Goal: Task Accomplishment & Management: Manage account settings

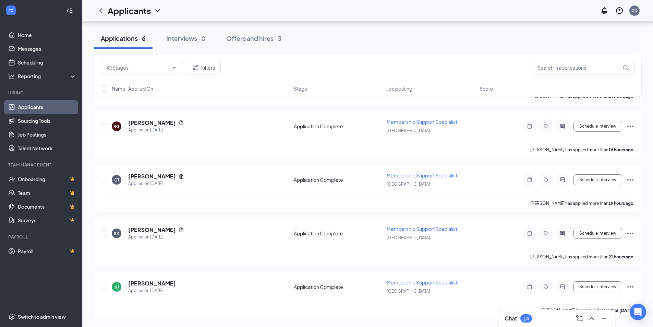
scroll to position [175, 0]
click at [507, 321] on h3 "Chat" at bounding box center [511, 318] width 12 height 8
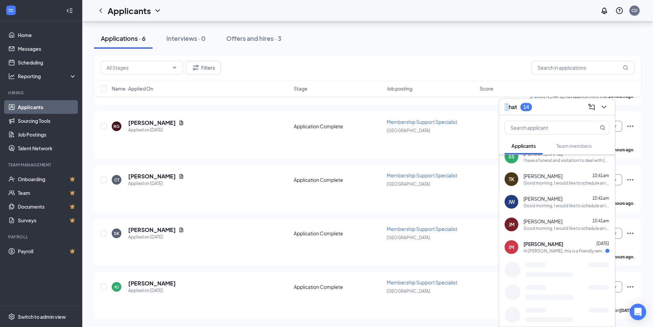
scroll to position [123, 0]
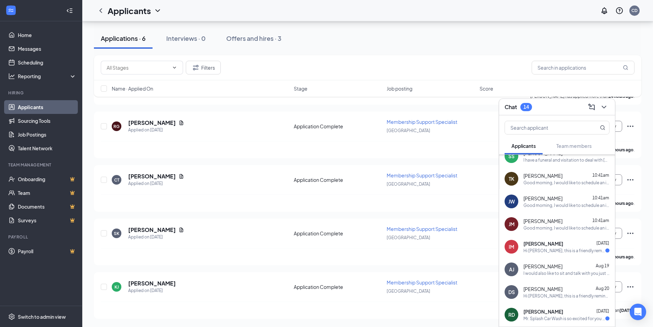
click at [568, 245] on div "[PERSON_NAME] [DATE]" at bounding box center [566, 243] width 86 height 7
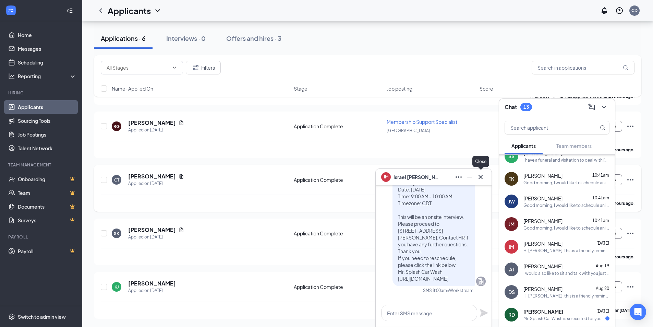
drag, startPoint x: 482, startPoint y: 180, endPoint x: 484, endPoint y: 183, distance: 4.3
click at [483, 180] on icon "Cross" at bounding box center [481, 177] width 8 height 8
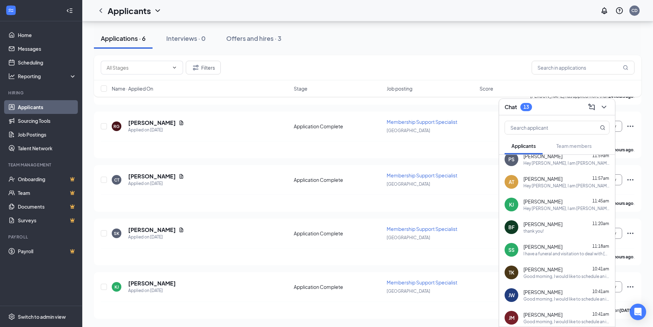
scroll to position [0, 0]
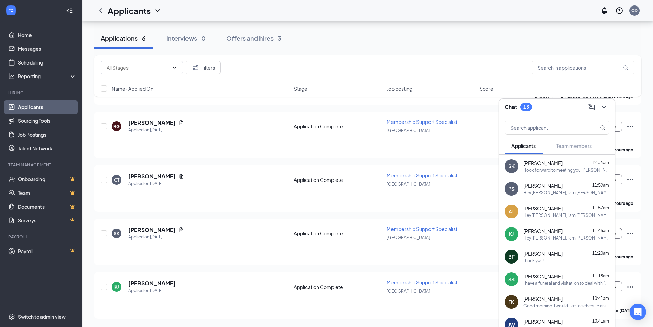
click at [547, 108] on div "Chat 13" at bounding box center [557, 106] width 105 height 11
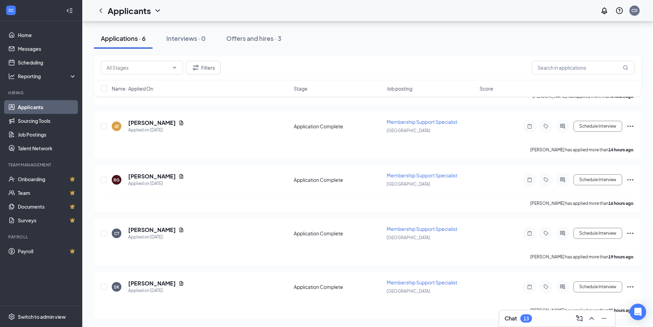
scroll to position [137, 0]
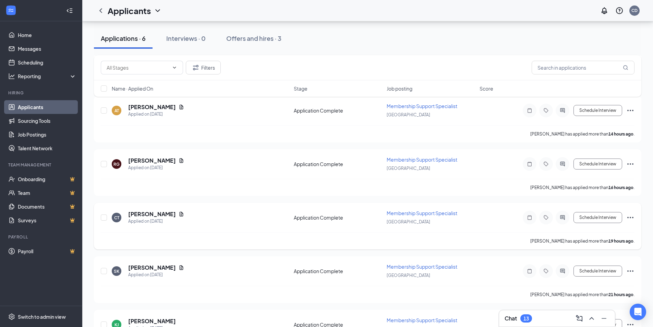
click at [628, 222] on div "Schedule Interview" at bounding box center [572, 217] width 123 height 14
click at [631, 217] on icon "Ellipses" at bounding box center [630, 217] width 8 height 8
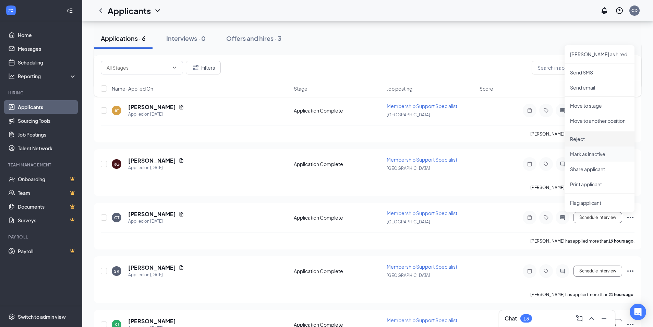
drag, startPoint x: 577, startPoint y: 137, endPoint x: 575, endPoint y: 151, distance: 13.5
click at [576, 137] on p "Reject" at bounding box center [599, 138] width 59 height 7
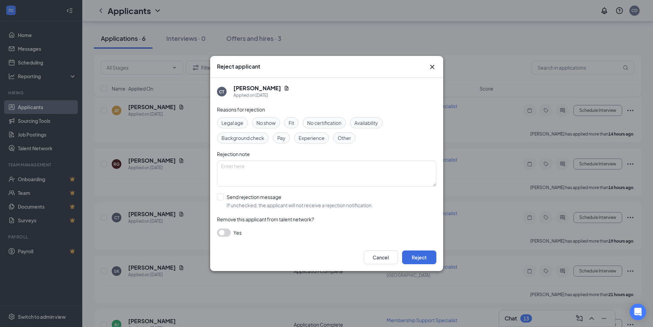
click at [224, 231] on button "button" at bounding box center [224, 232] width 14 height 8
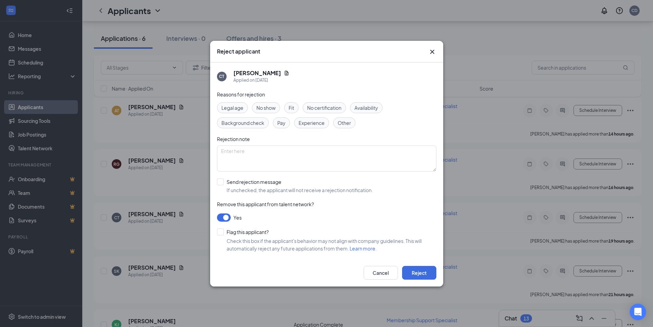
click at [226, 216] on button "button" at bounding box center [224, 217] width 14 height 8
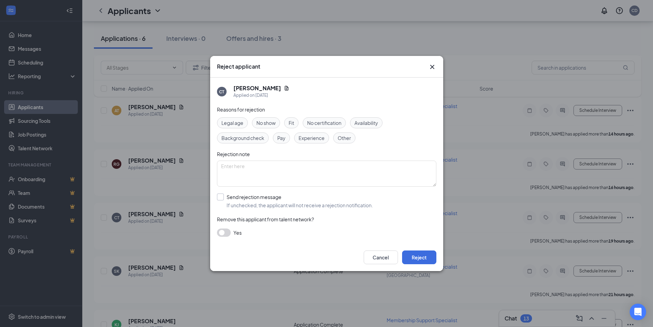
click at [222, 199] on input "Send rejection message If unchecked, the applicant will not receive a rejection…" at bounding box center [295, 200] width 156 height 15
checkbox input "true"
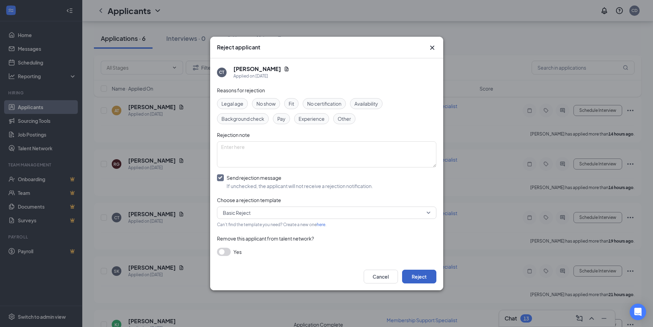
click at [430, 275] on button "Reject" at bounding box center [419, 276] width 34 height 14
